Goal: Task Accomplishment & Management: Use online tool/utility

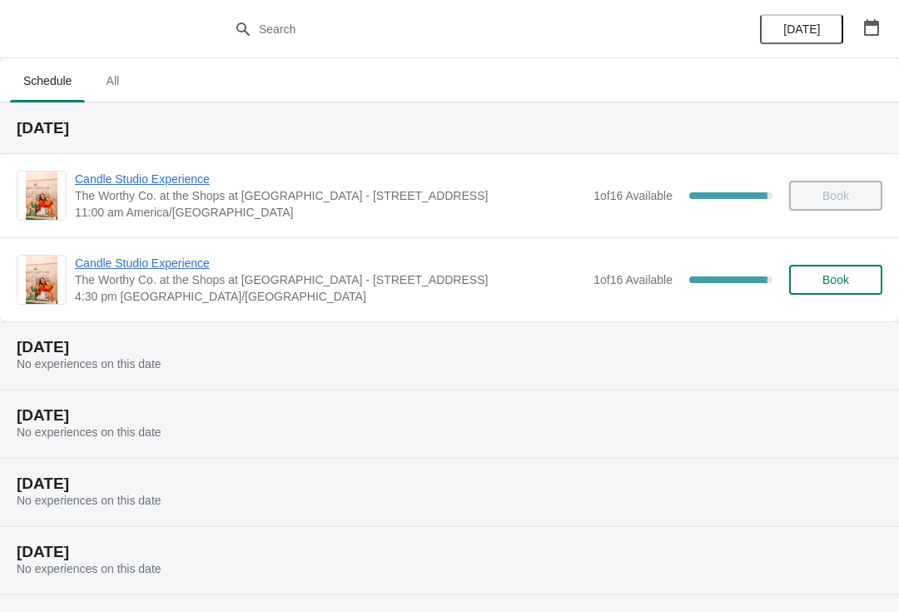
click at [168, 262] on span "Candle Studio Experience" at bounding box center [330, 263] width 510 height 17
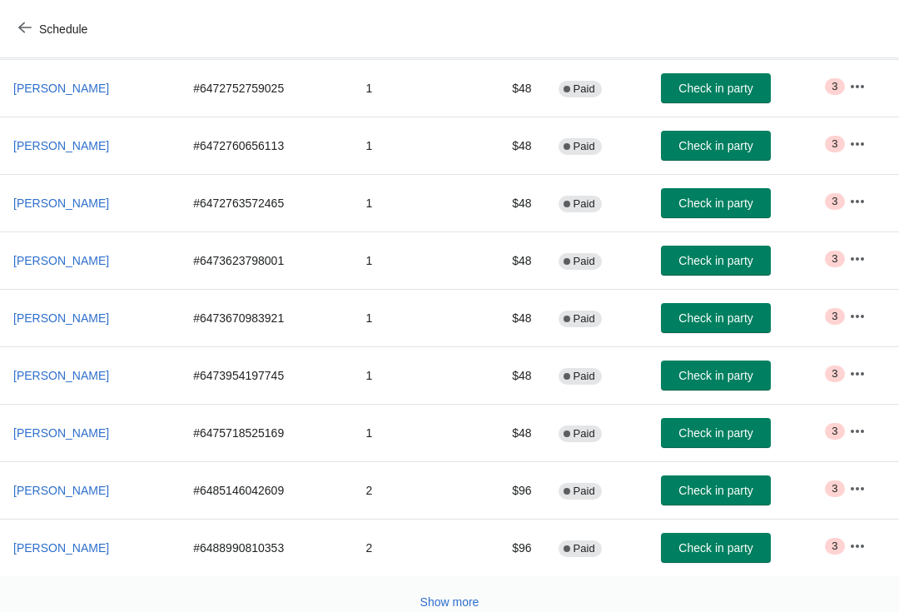
scroll to position [276, 0]
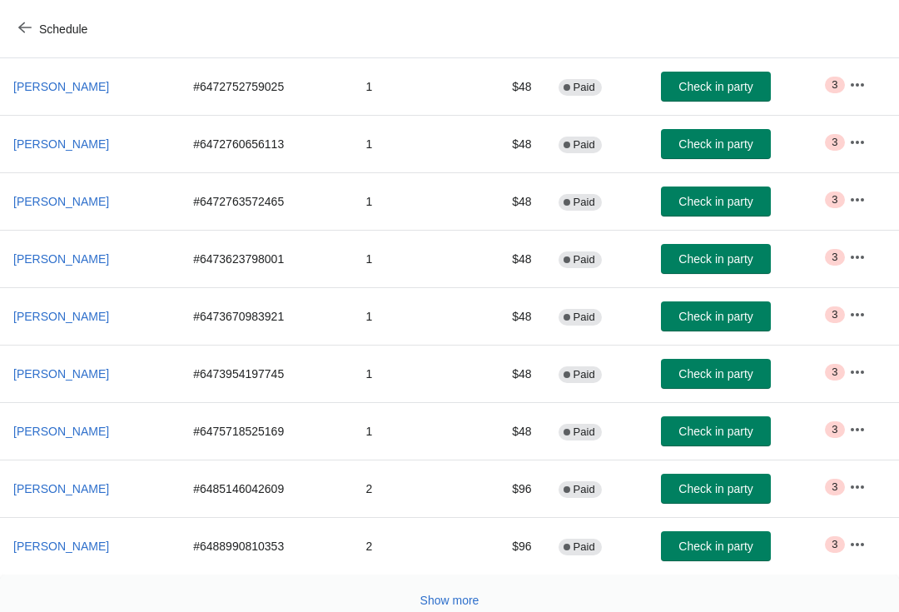
click at [708, 136] on button "Check in party" at bounding box center [716, 144] width 110 height 30
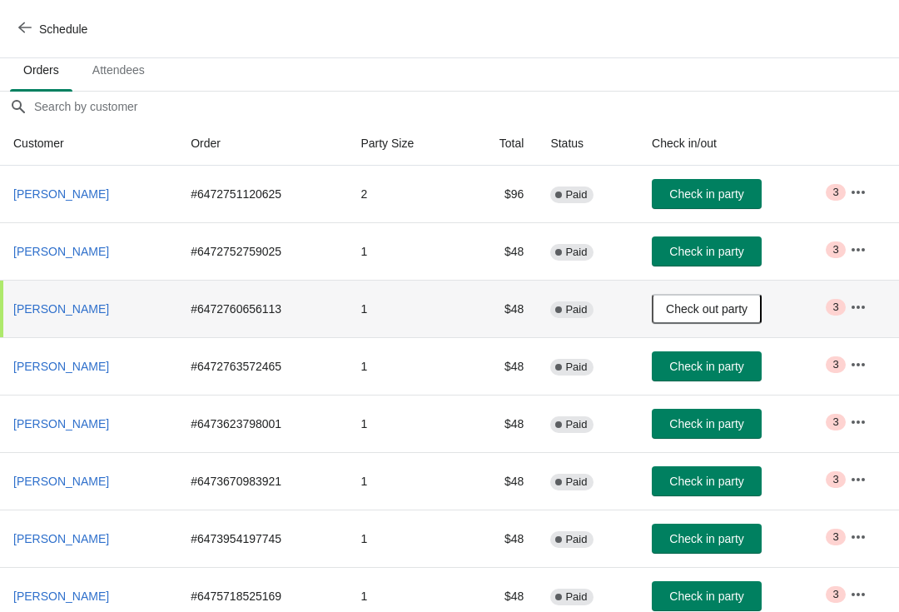
scroll to position [111, 0]
click at [724, 243] on button "Check in party" at bounding box center [707, 251] width 110 height 30
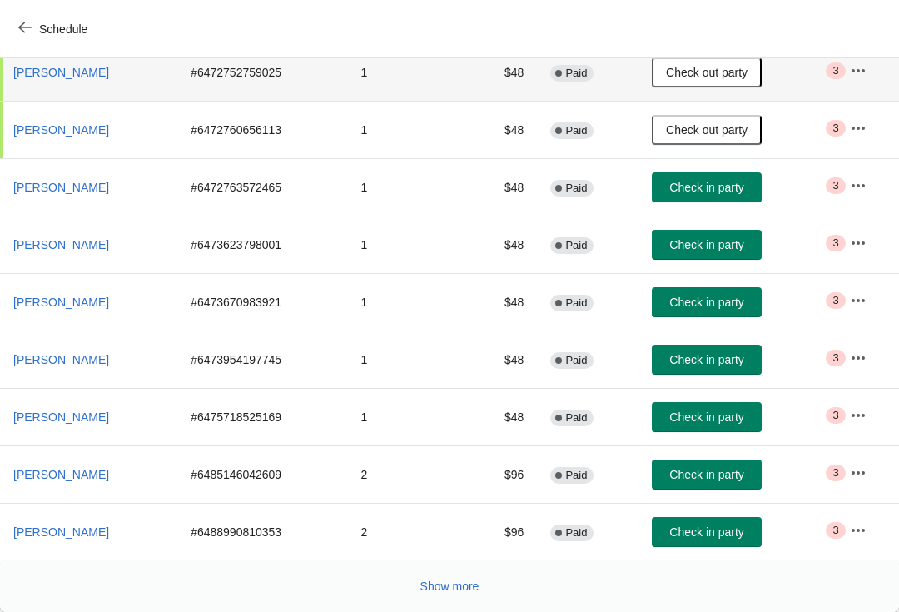
scroll to position [290, 0]
click at [719, 421] on span "Check in party" at bounding box center [706, 416] width 74 height 13
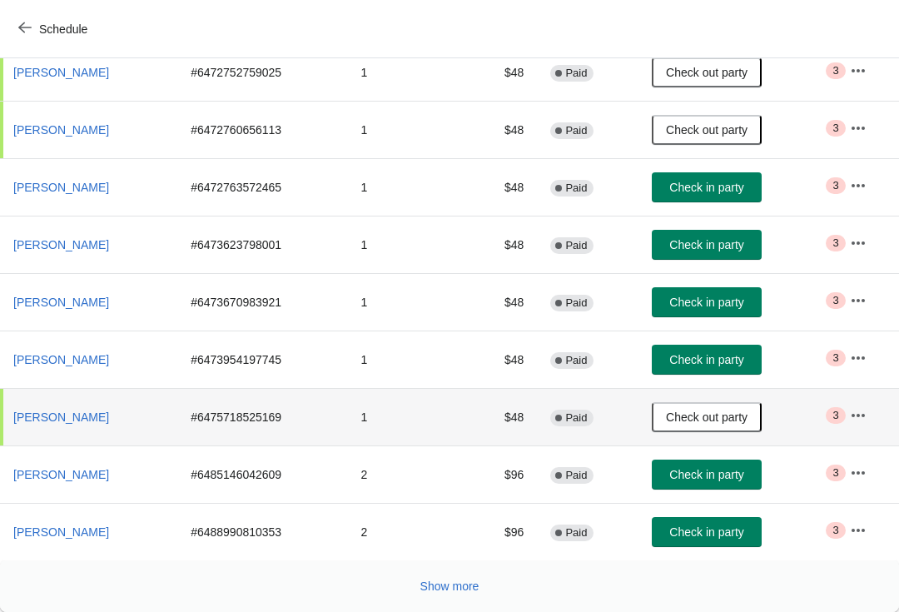
click at [366, 524] on td "2" at bounding box center [405, 531] width 116 height 57
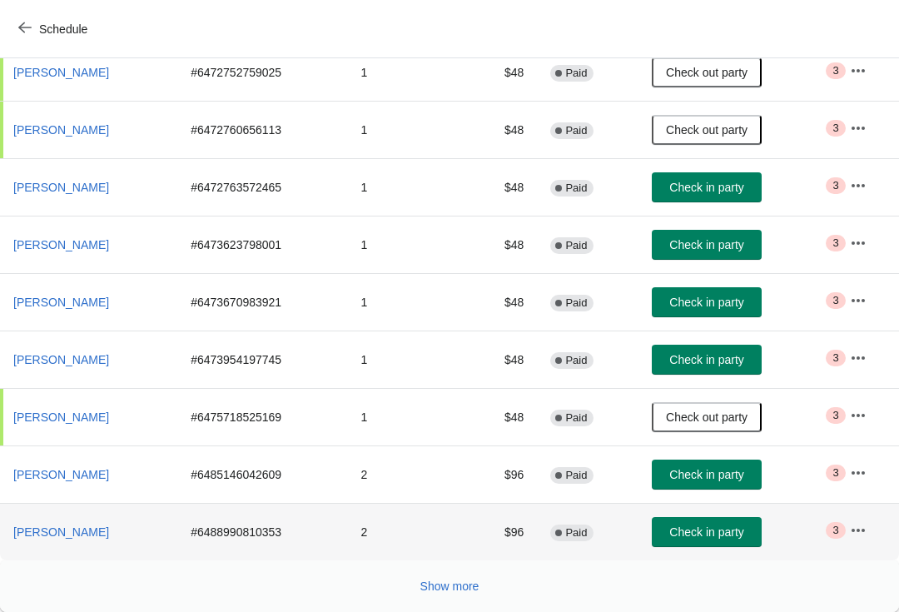
click at [437, 579] on span "Show more" at bounding box center [449, 585] width 59 height 13
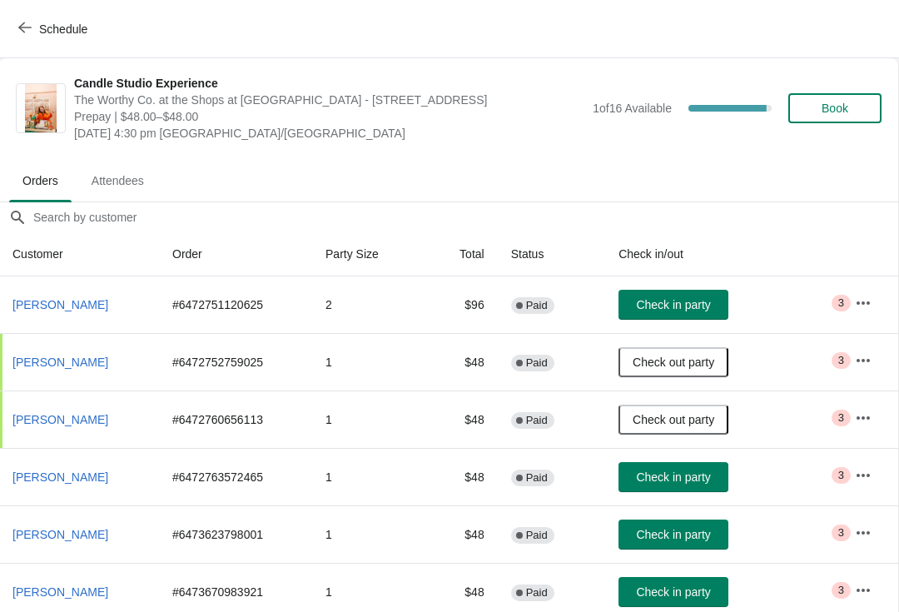
scroll to position [0, 1]
click at [680, 308] on span "Check in party" at bounding box center [673, 304] width 74 height 13
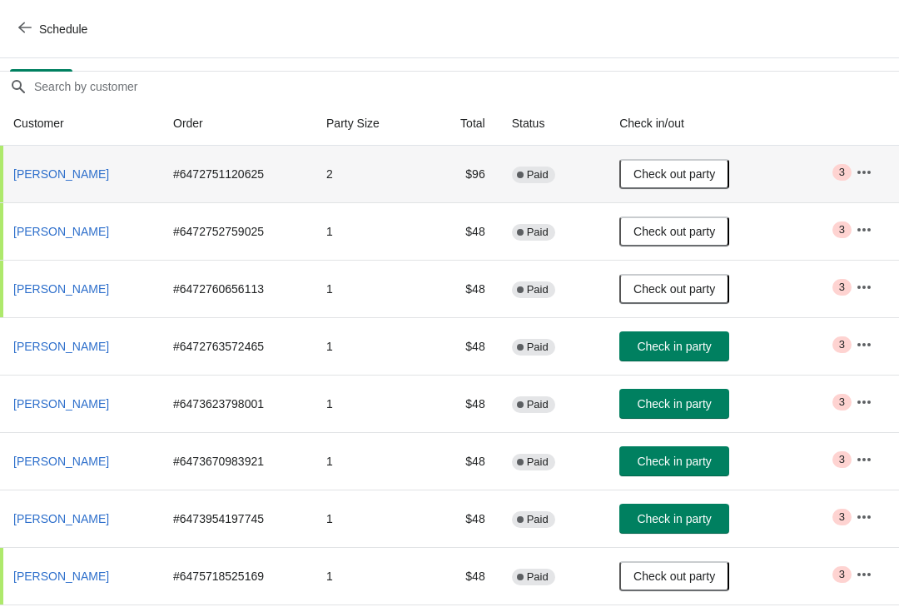
scroll to position [131, 0]
click at [326, 183] on td "2" at bounding box center [365, 174] width 104 height 57
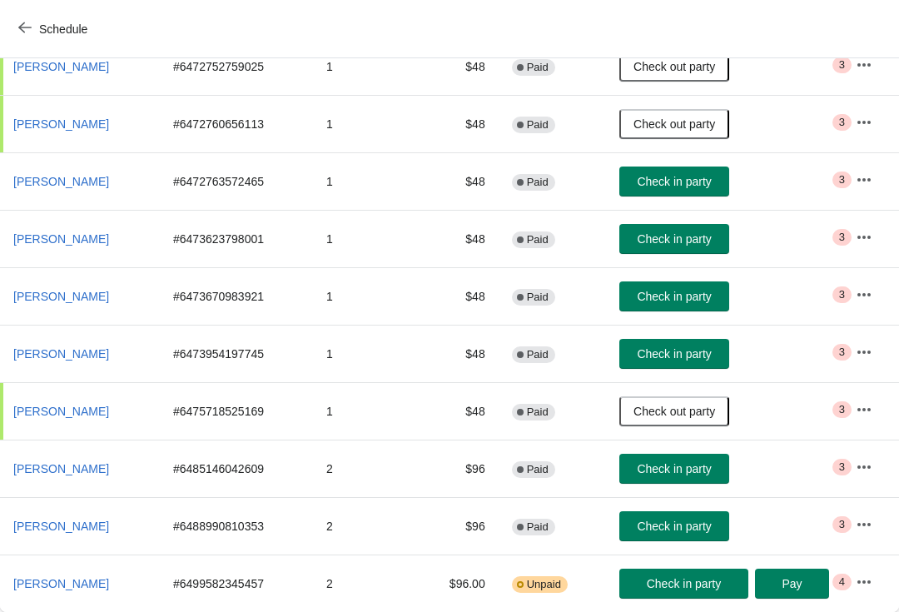
scroll to position [296, 0]
click at [670, 196] on button "Check in party" at bounding box center [674, 181] width 110 height 30
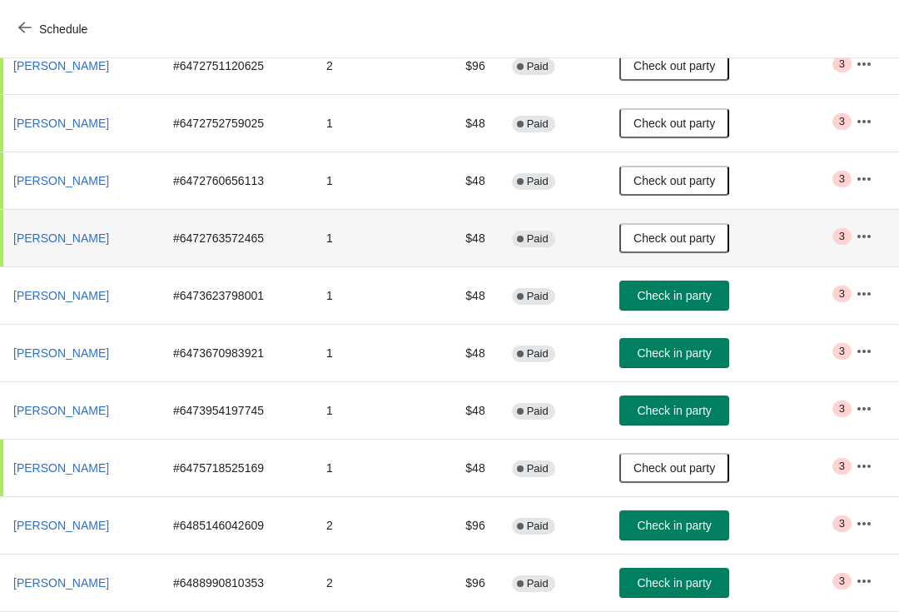
scroll to position [239, 0]
click at [61, 415] on span "[PERSON_NAME]" at bounding box center [61, 410] width 96 height 13
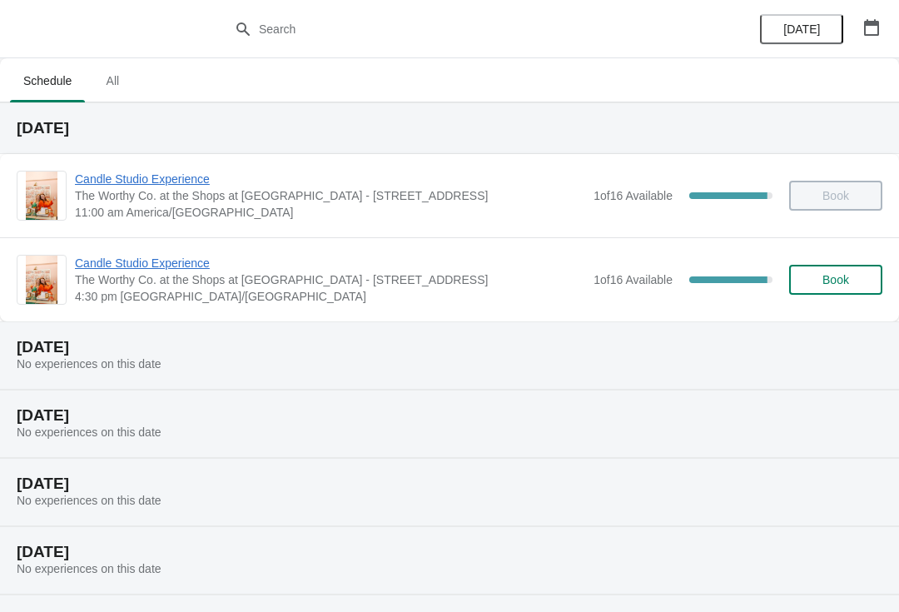
click at [187, 261] on span "Candle Studio Experience" at bounding box center [330, 263] width 510 height 17
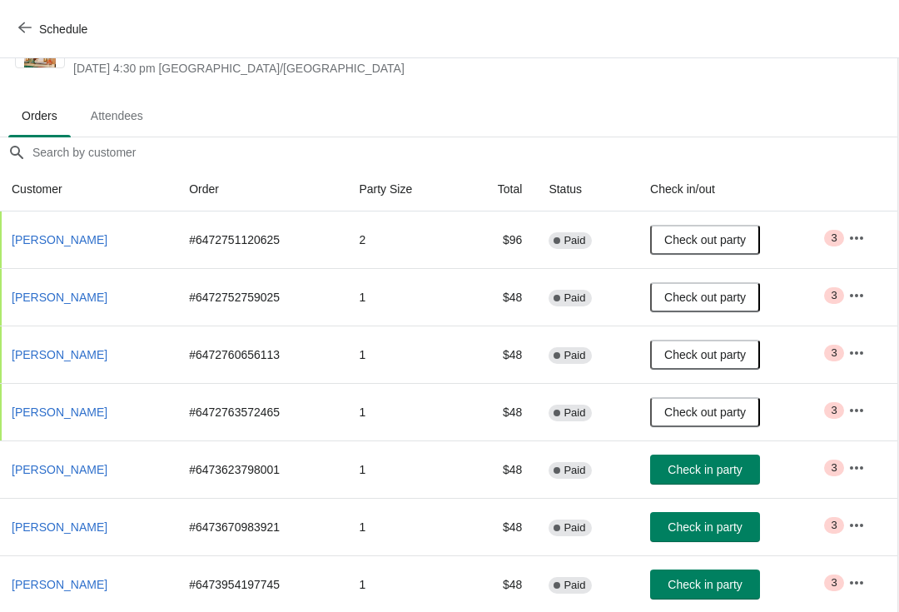
scroll to position [65, 1]
click at [358, 245] on td "2" at bounding box center [404, 239] width 116 height 57
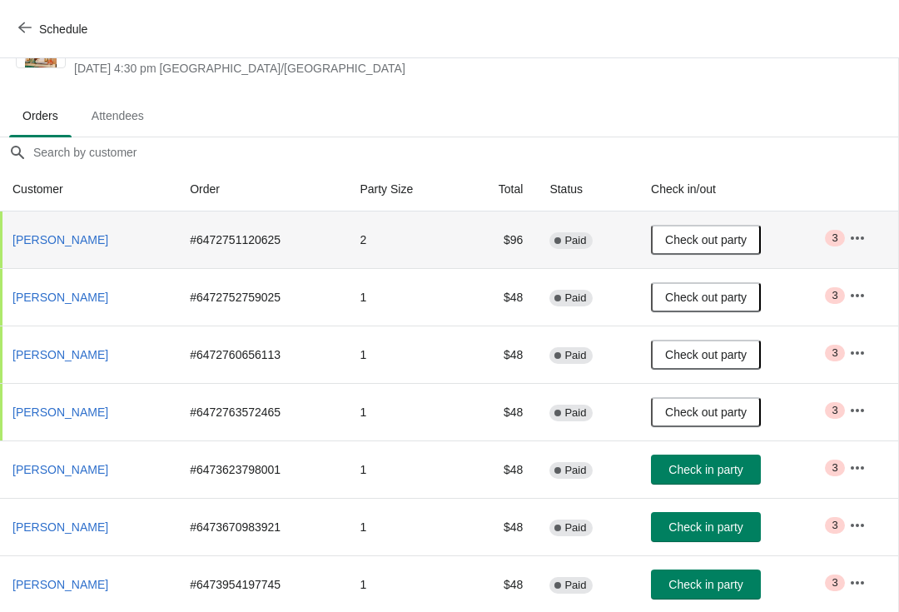
click at [350, 231] on td "2" at bounding box center [404, 239] width 116 height 57
click at [57, 249] on button "[PERSON_NAME]" at bounding box center [60, 240] width 109 height 30
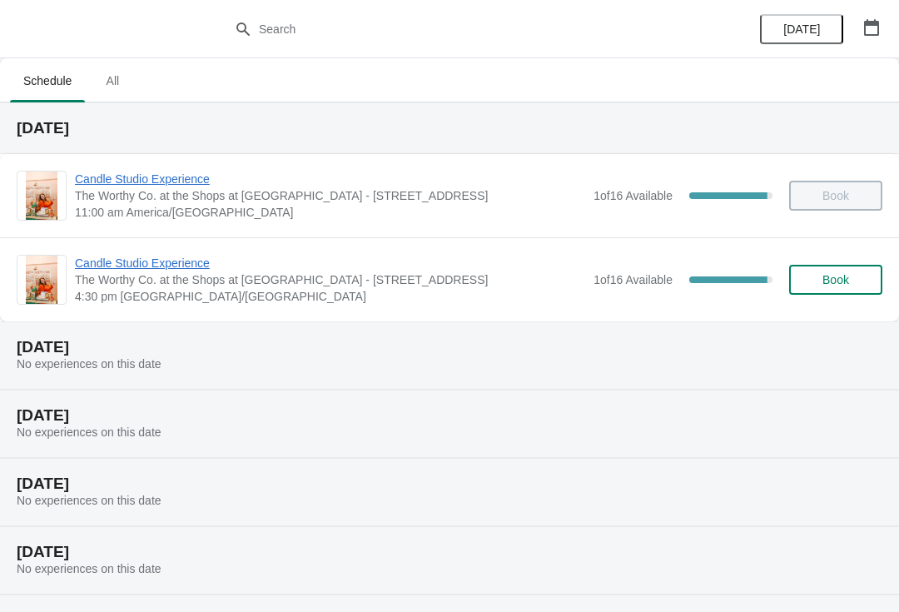
click at [159, 247] on div "Candle Studio Experience The Worthy Co. at the Shops at [STREET_ADDRESS]/[GEOGR…" at bounding box center [449, 279] width 899 height 84
click at [180, 262] on span "Candle Studio Experience" at bounding box center [330, 263] width 510 height 17
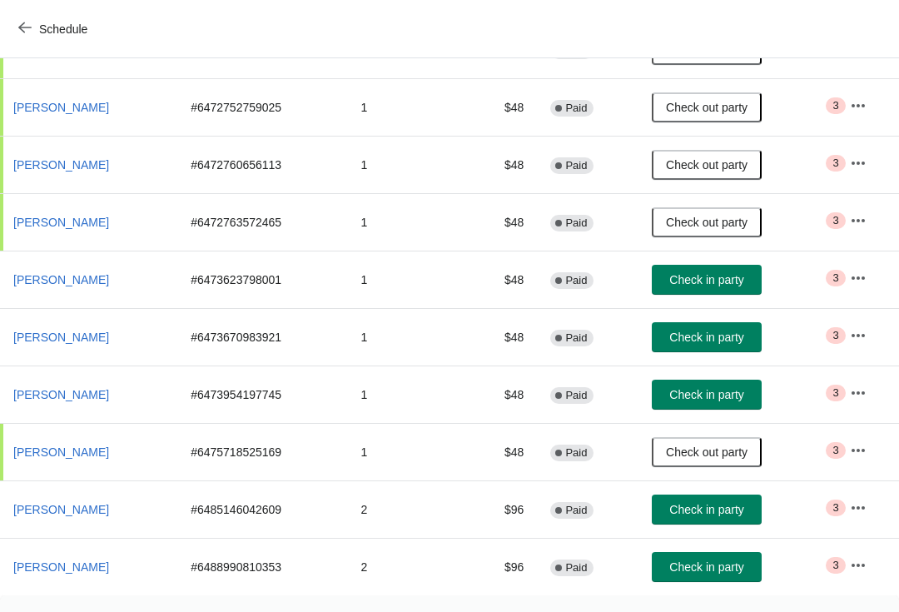
scroll to position [255, 0]
click at [732, 283] on span "Check in party" at bounding box center [706, 279] width 74 height 13
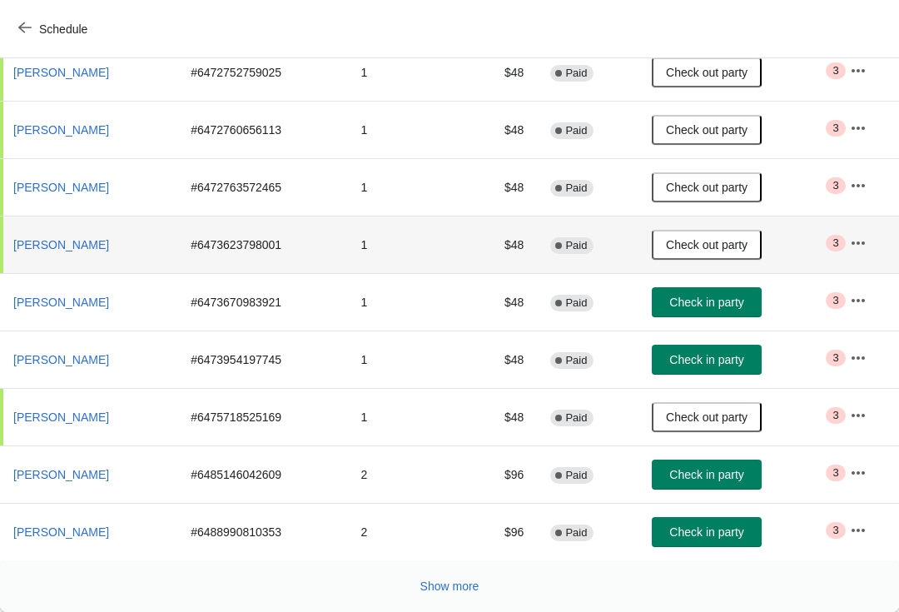
scroll to position [290, 0]
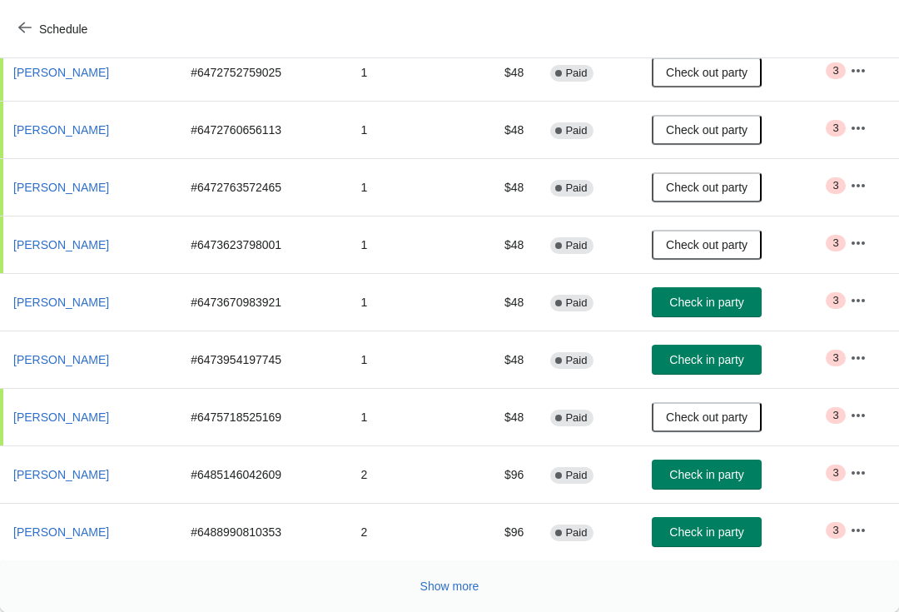
click at [449, 597] on button "Show more" at bounding box center [450, 586] width 72 height 30
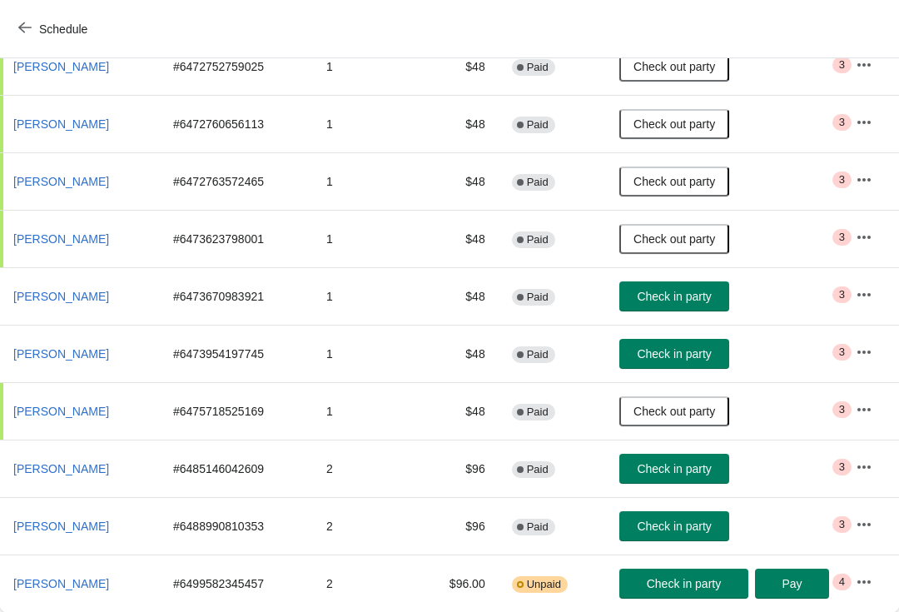
scroll to position [296, 0]
click at [658, 469] on span "Check in party" at bounding box center [674, 468] width 74 height 13
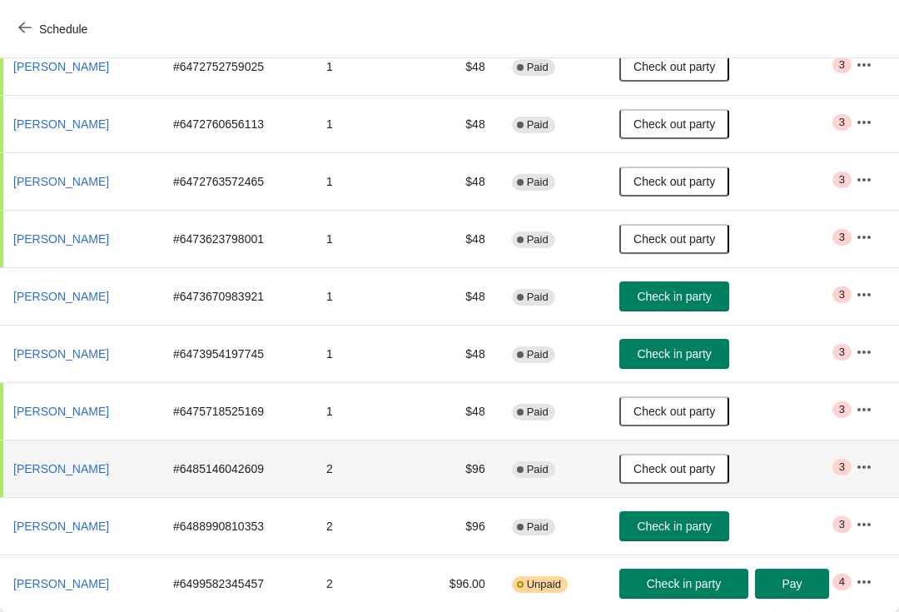
click at [322, 465] on td "2" at bounding box center [365, 468] width 104 height 57
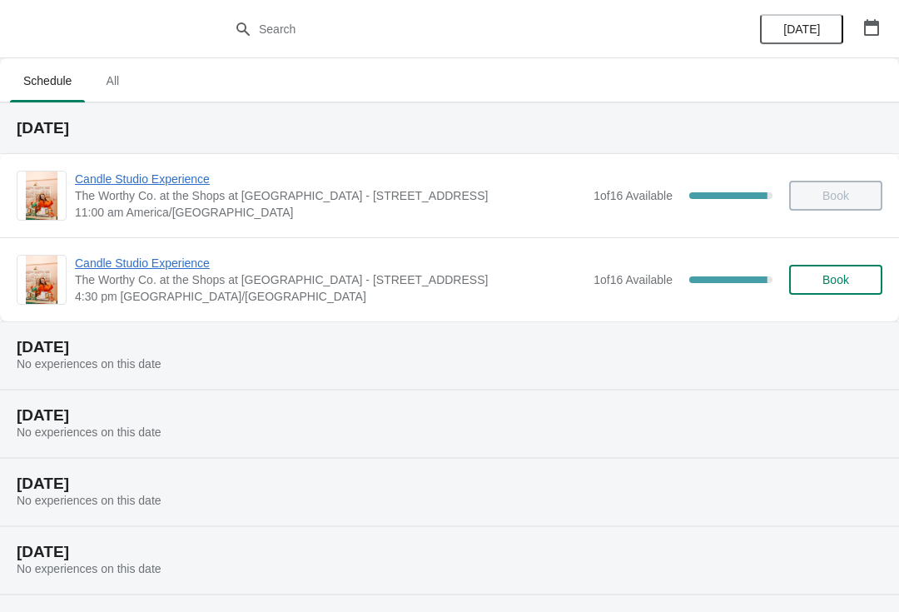
click at [157, 271] on span "Candle Studio Experience" at bounding box center [330, 263] width 510 height 17
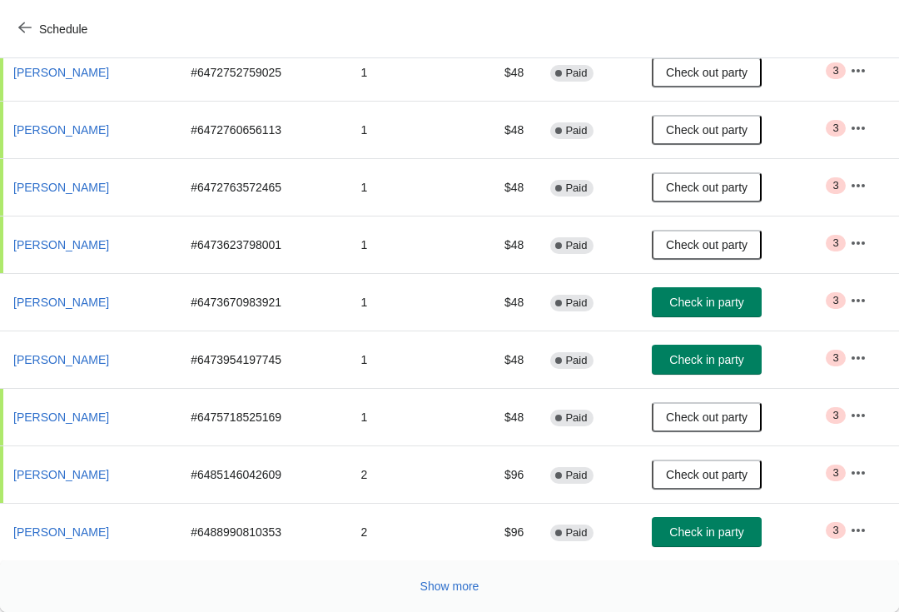
scroll to position [290, 0]
click at [463, 597] on button "Show more" at bounding box center [450, 586] width 72 height 30
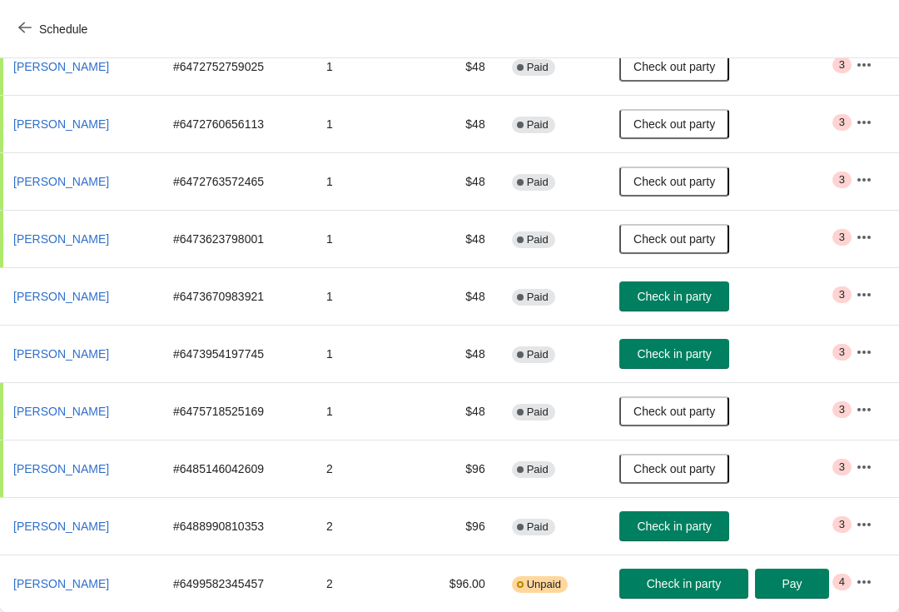
scroll to position [296, 0]
click at [682, 582] on span "Check in party" at bounding box center [684, 583] width 74 height 13
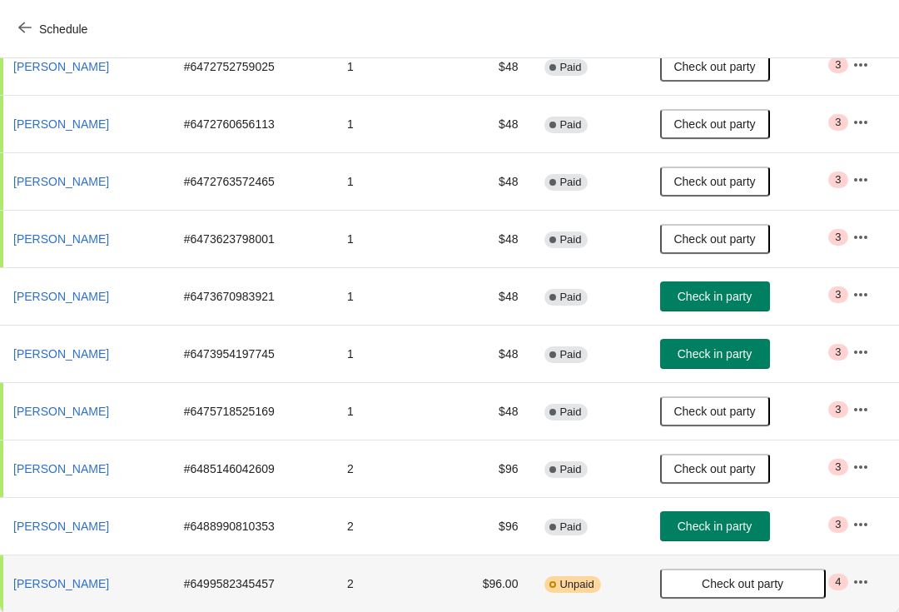
click at [720, 296] on span "Check in party" at bounding box center [715, 296] width 74 height 13
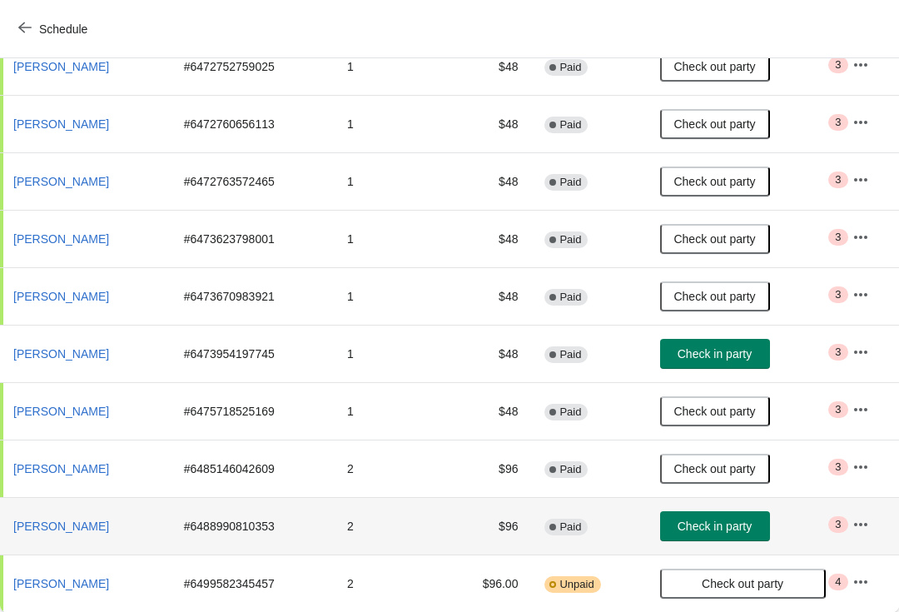
click at [372, 520] on td "2" at bounding box center [389, 525] width 111 height 57
click at [860, 521] on icon "button" at bounding box center [860, 524] width 17 height 17
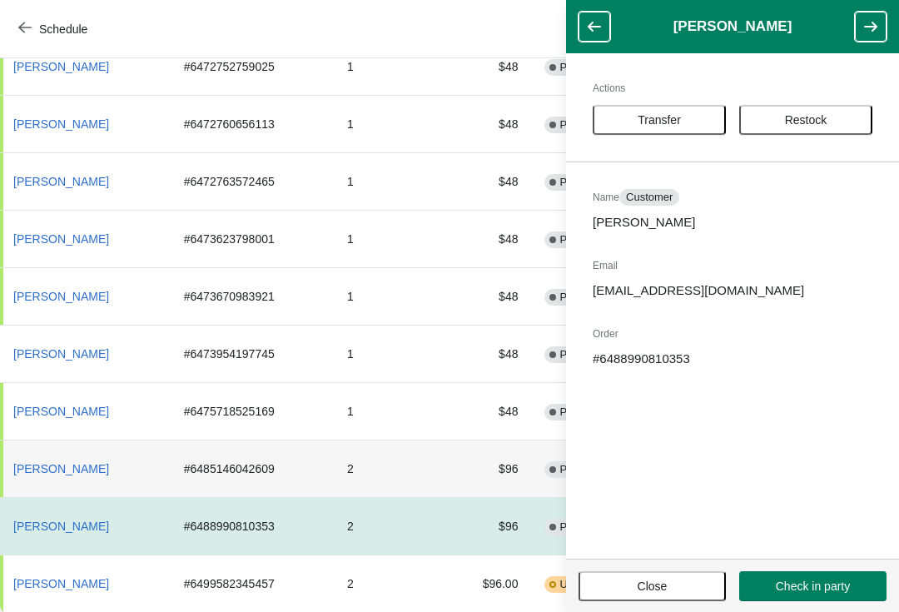
click at [374, 476] on td "2" at bounding box center [389, 468] width 111 height 57
click at [461, 493] on td "$96" at bounding box center [488, 468] width 87 height 57
click at [668, 581] on span "Close" at bounding box center [653, 585] width 30 height 13
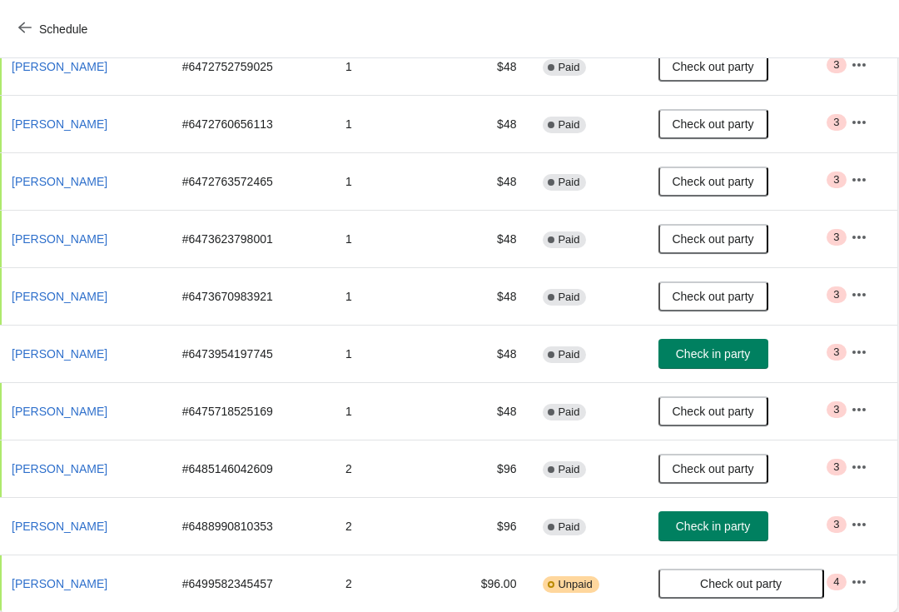
scroll to position [296, 1]
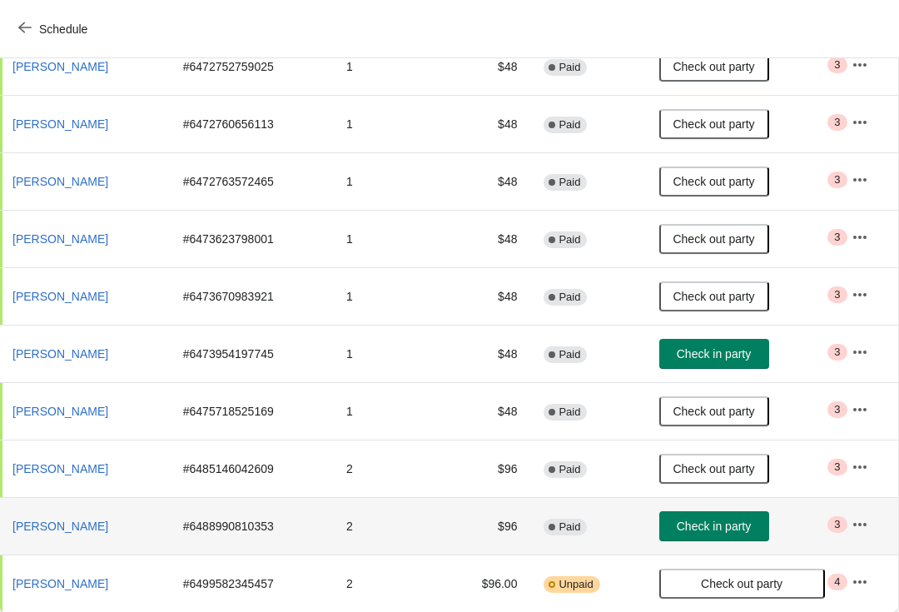
click at [700, 501] on td "Check in party" at bounding box center [742, 525] width 192 height 57
click at [726, 530] on span "Check in party" at bounding box center [714, 525] width 74 height 13
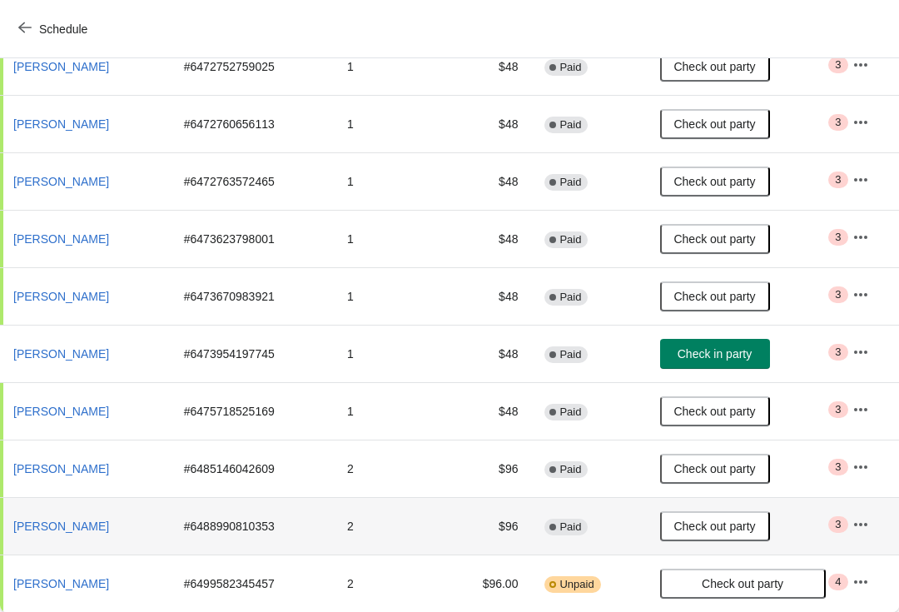
scroll to position [296, 0]
